Goal: Navigation & Orientation: Find specific page/section

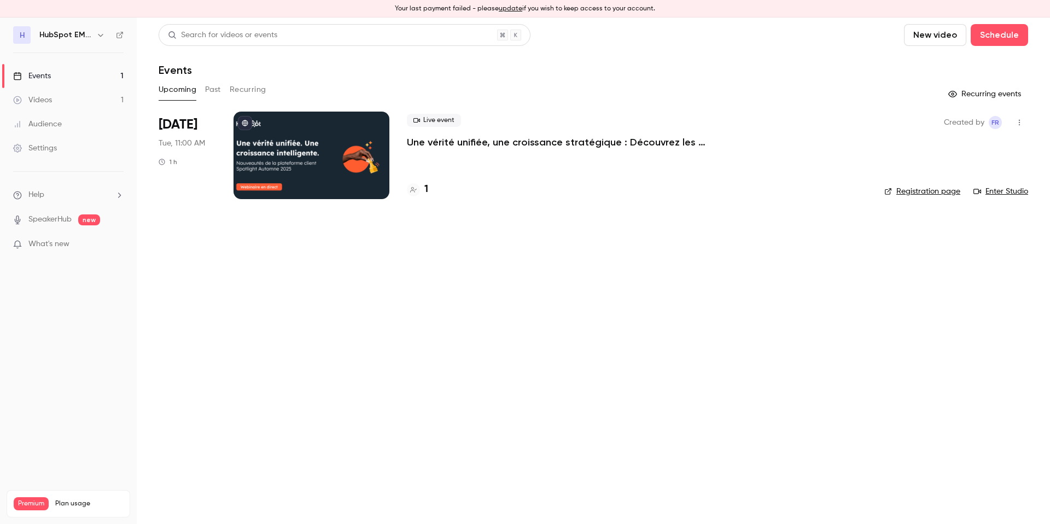
click at [91, 36] on h6 "HubSpot EMEA FR" at bounding box center [65, 35] width 52 height 11
click at [96, 36] on icon "button" at bounding box center [100, 35] width 9 height 9
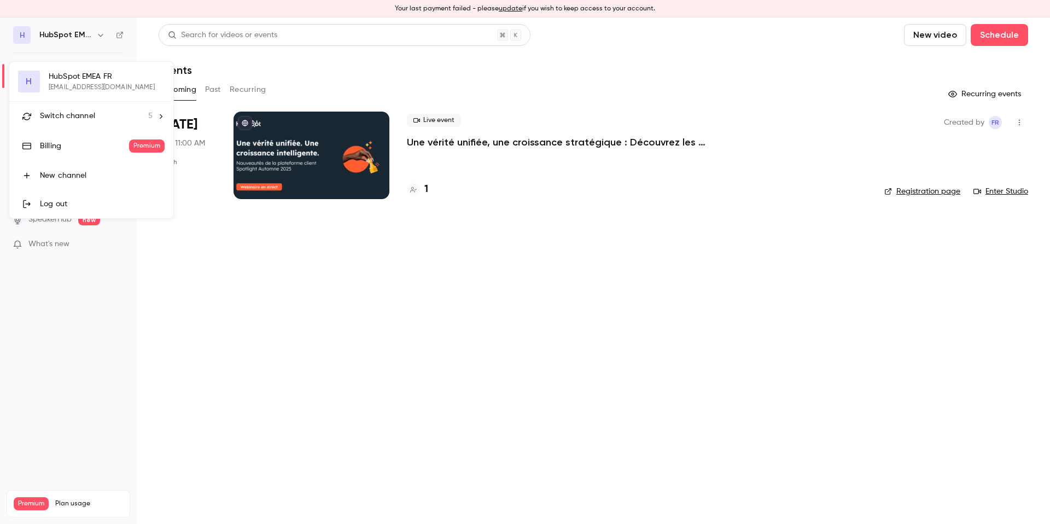
click at [96, 36] on div at bounding box center [525, 262] width 1050 height 524
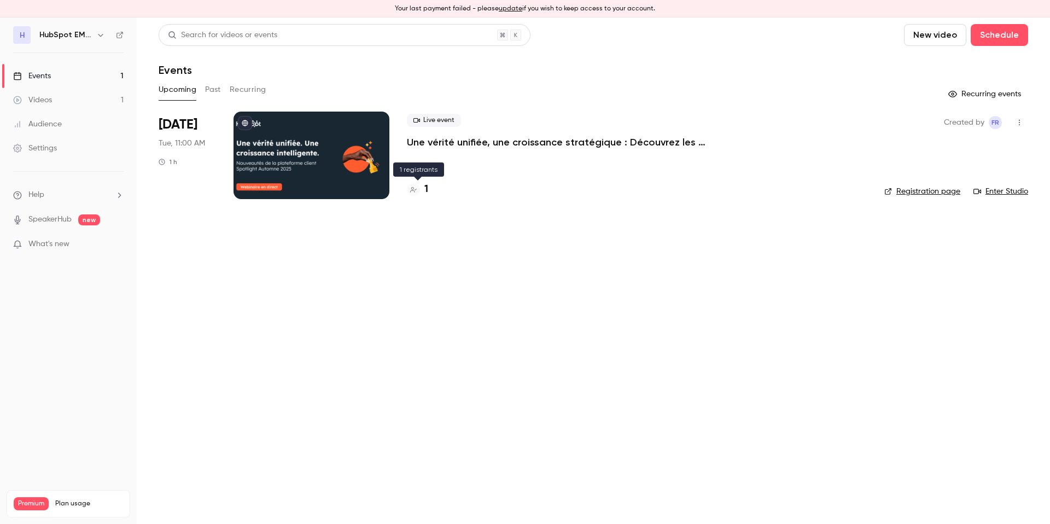
click at [423, 190] on div "1" at bounding box center [417, 189] width 21 height 15
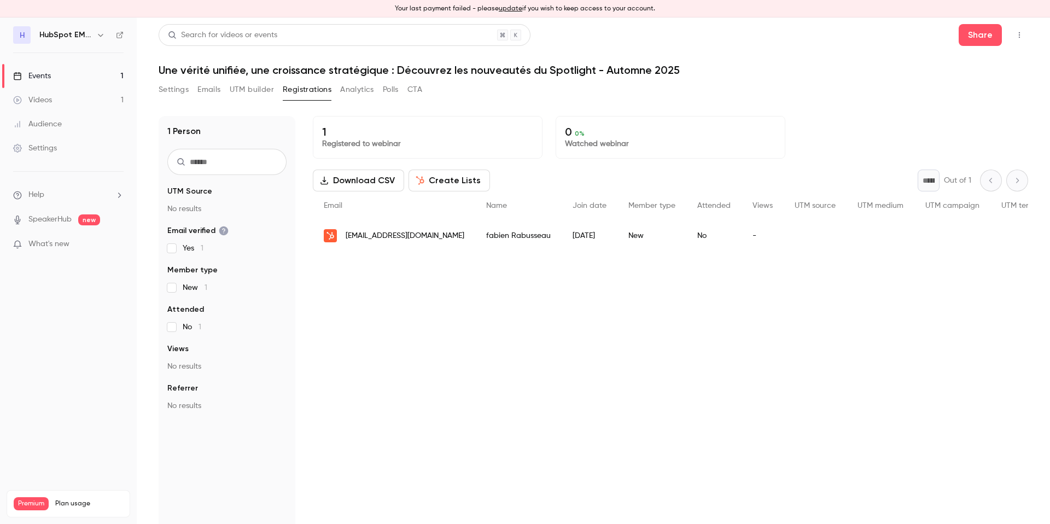
click at [90, 36] on h6 "HubSpot EMEA FR" at bounding box center [65, 35] width 52 height 11
click at [98, 38] on icon "button" at bounding box center [100, 35] width 9 height 9
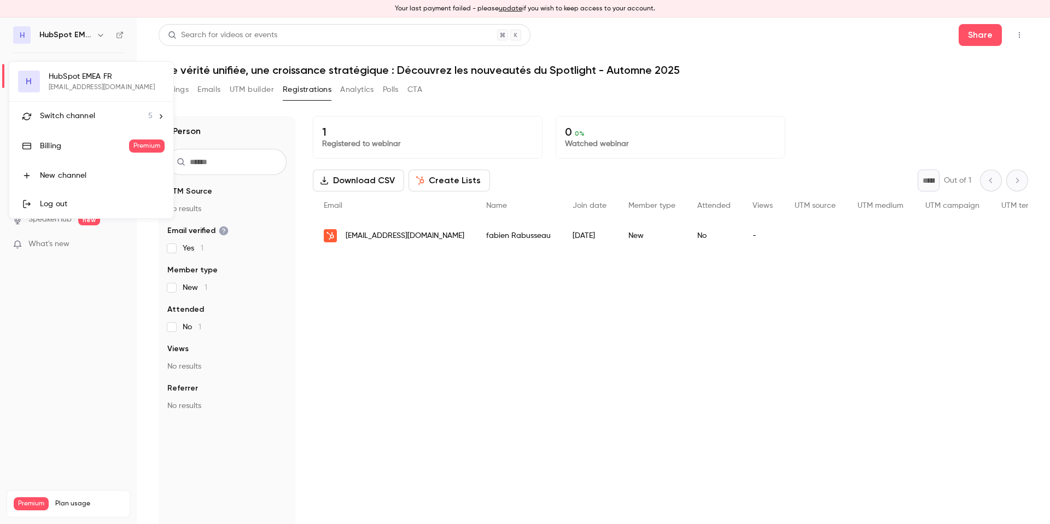
click at [124, 109] on li "Switch channel 5" at bounding box center [91, 116] width 164 height 29
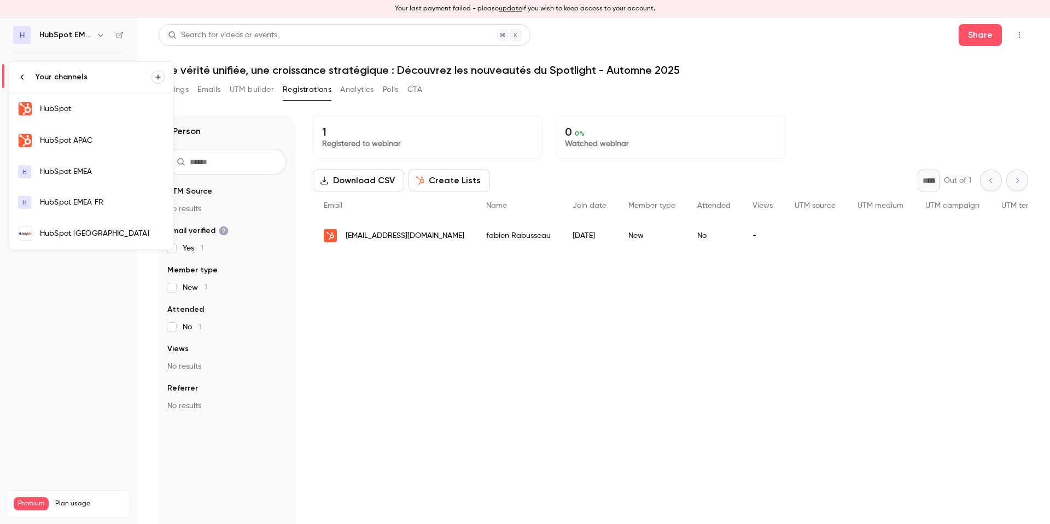
click at [102, 231] on div "HubSpot [GEOGRAPHIC_DATA]" at bounding box center [102, 233] width 125 height 11
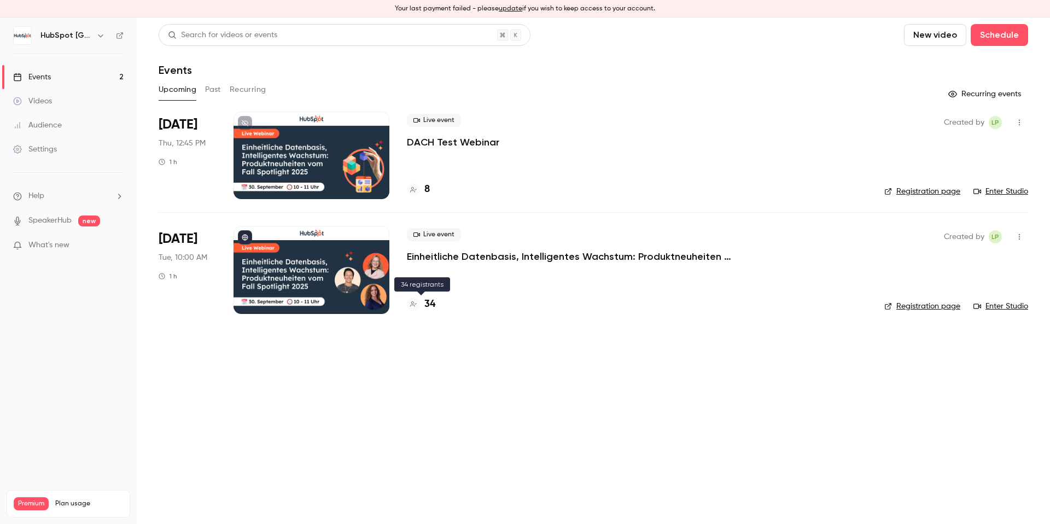
click at [431, 308] on h4 "34" at bounding box center [429, 304] width 11 height 15
click at [100, 38] on icon "button" at bounding box center [100, 35] width 9 height 9
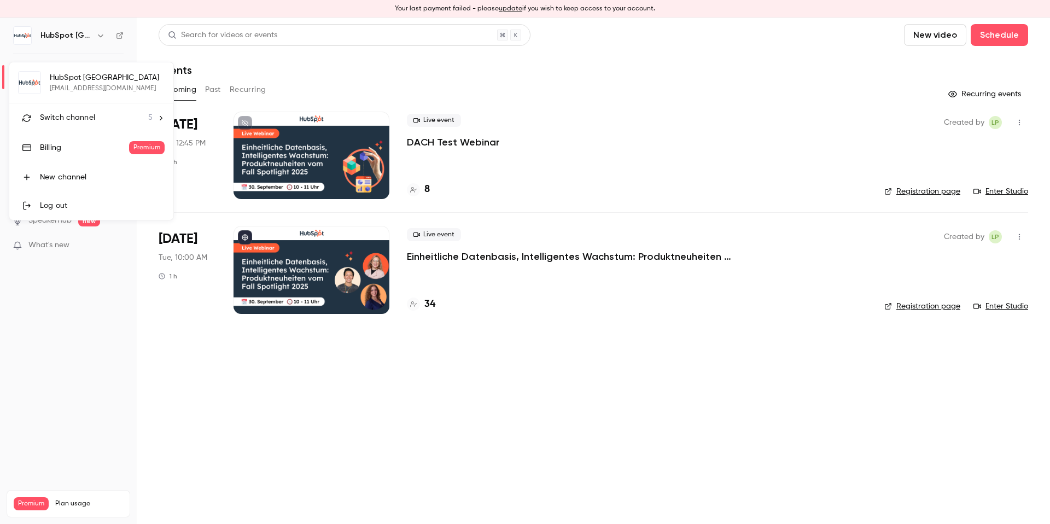
click at [111, 114] on div "Switch channel 5" at bounding box center [96, 117] width 113 height 11
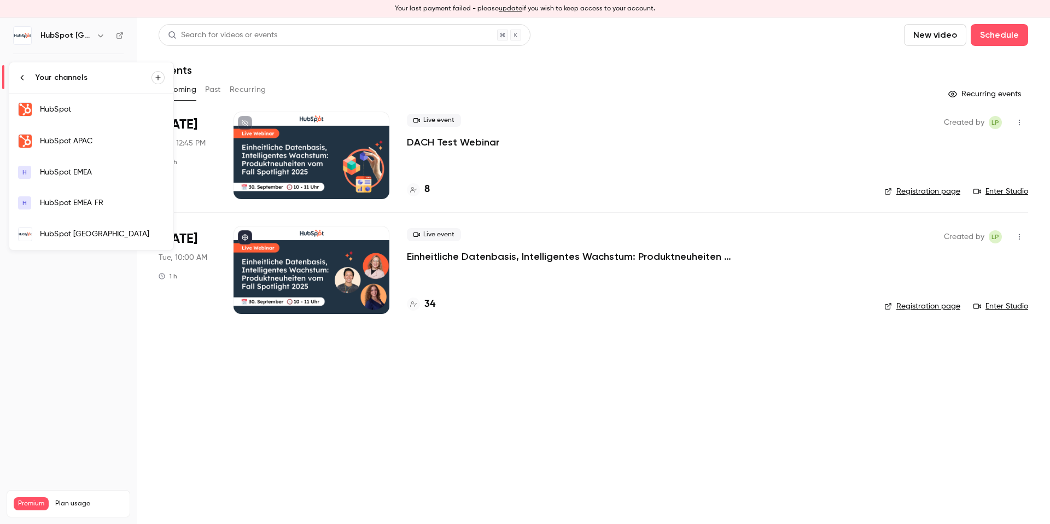
click at [101, 112] on div "HubSpot" at bounding box center [102, 109] width 125 height 11
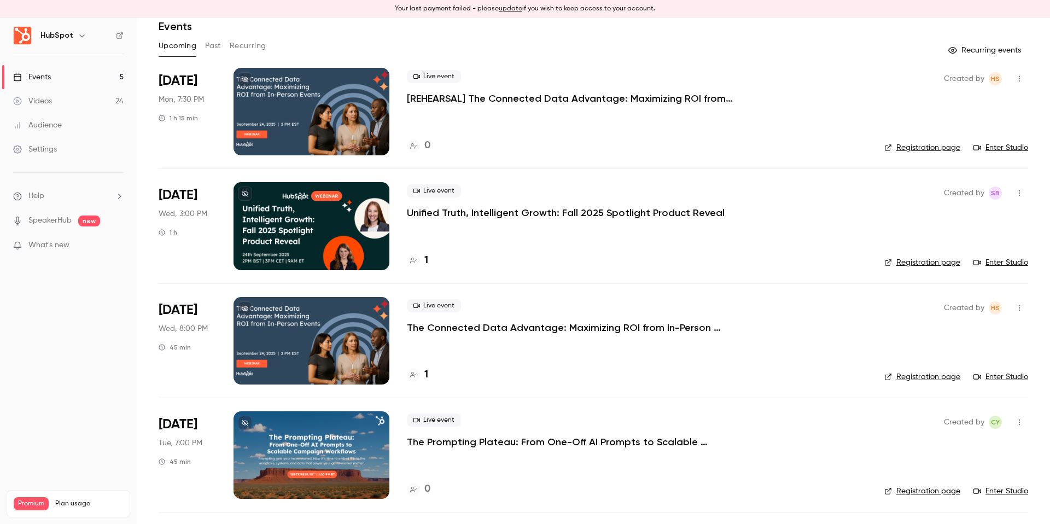
scroll to position [44, 0]
click at [418, 257] on div at bounding box center [413, 259] width 13 height 13
